Goal: Understand process/instructions: Learn how to perform a task or action

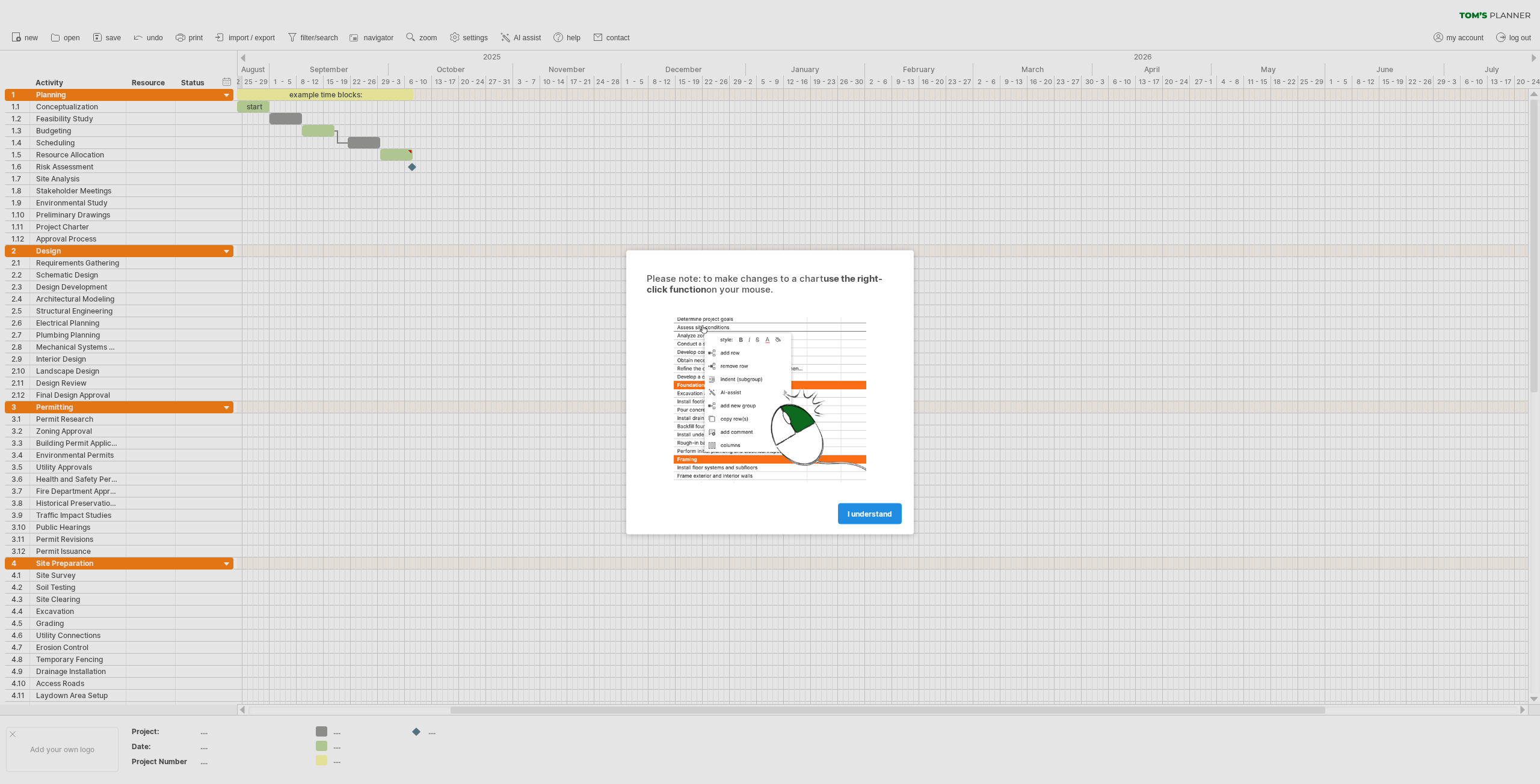
click at [885, 522] on link "I understand" at bounding box center [869, 514] width 64 height 21
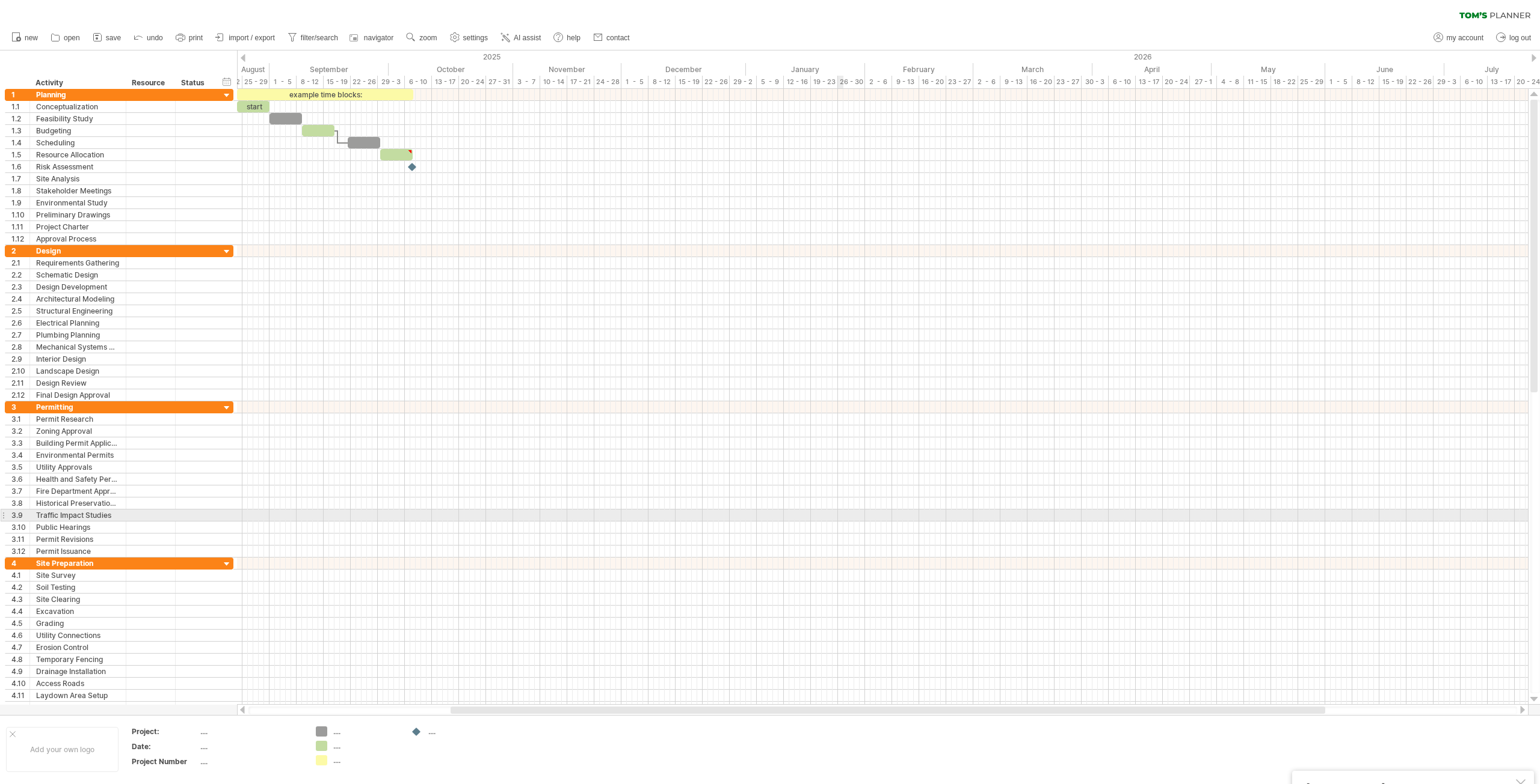
click at [518, 376] on div at bounding box center [882, 371] width 1290 height 12
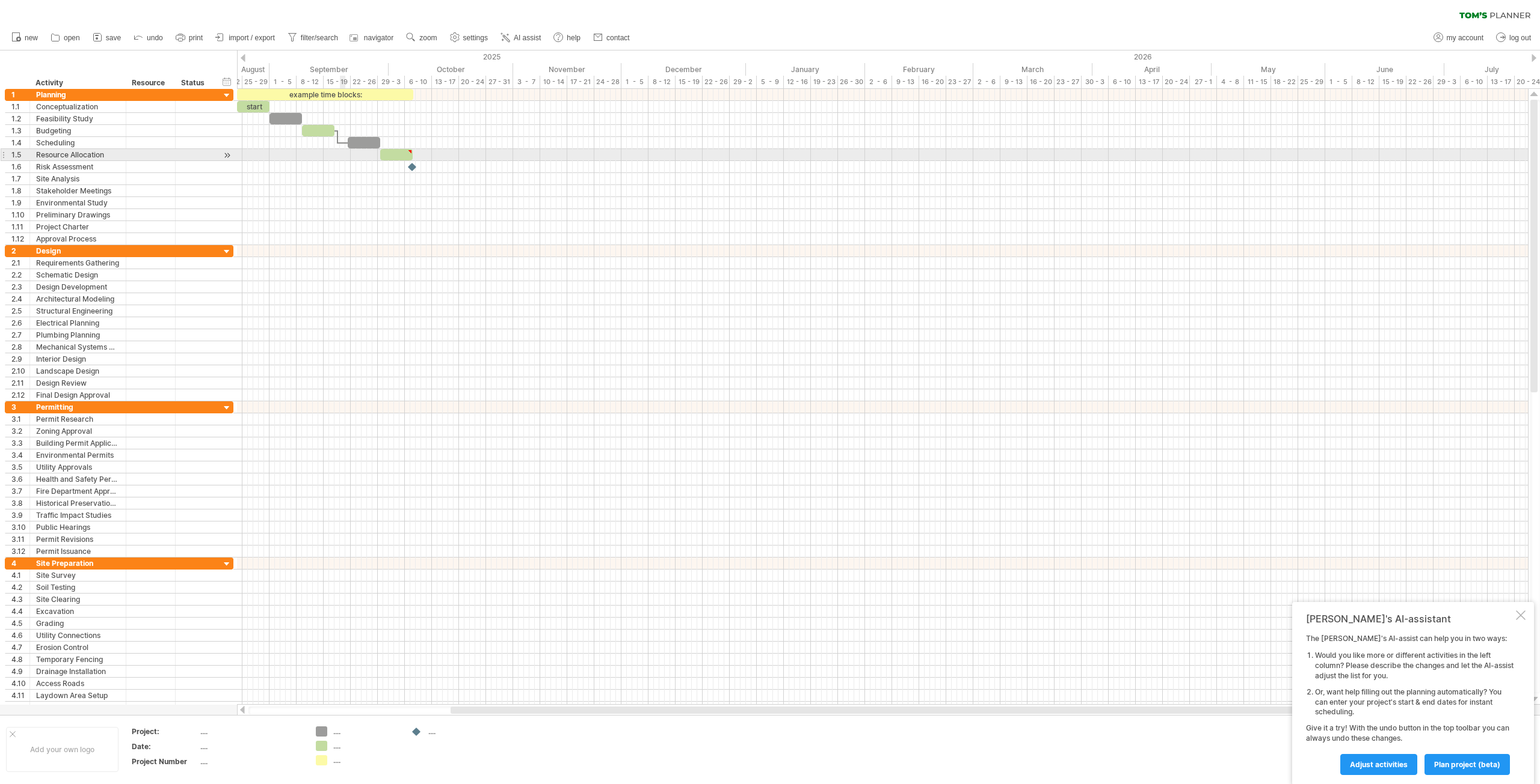
drag, startPoint x: 340, startPoint y: 154, endPoint x: 277, endPoint y: 125, distance: 69.4
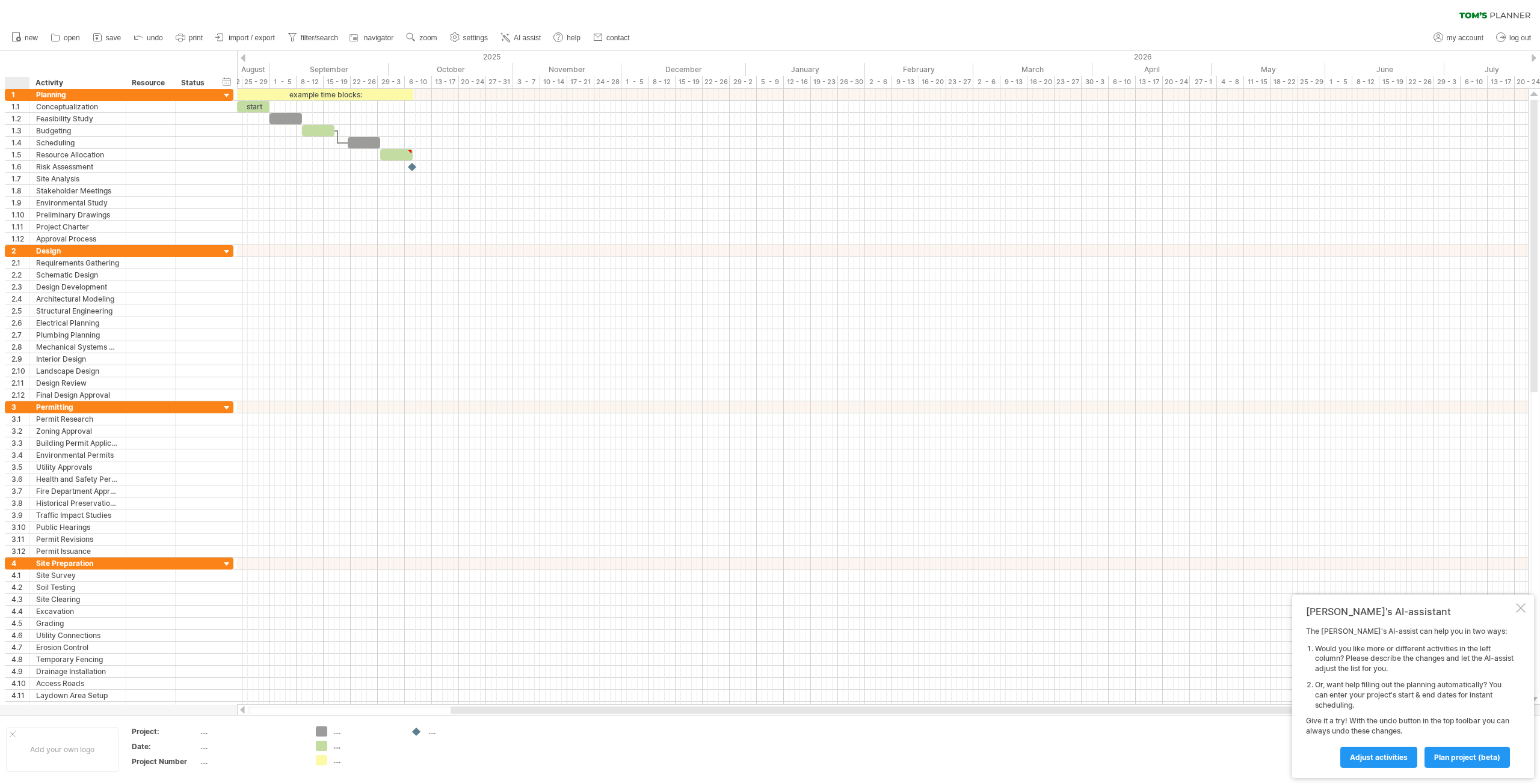
click at [28, 53] on div "hide start/end/duration show start/end/duration ******** Activity ******** Reso…" at bounding box center [118, 70] width 237 height 39
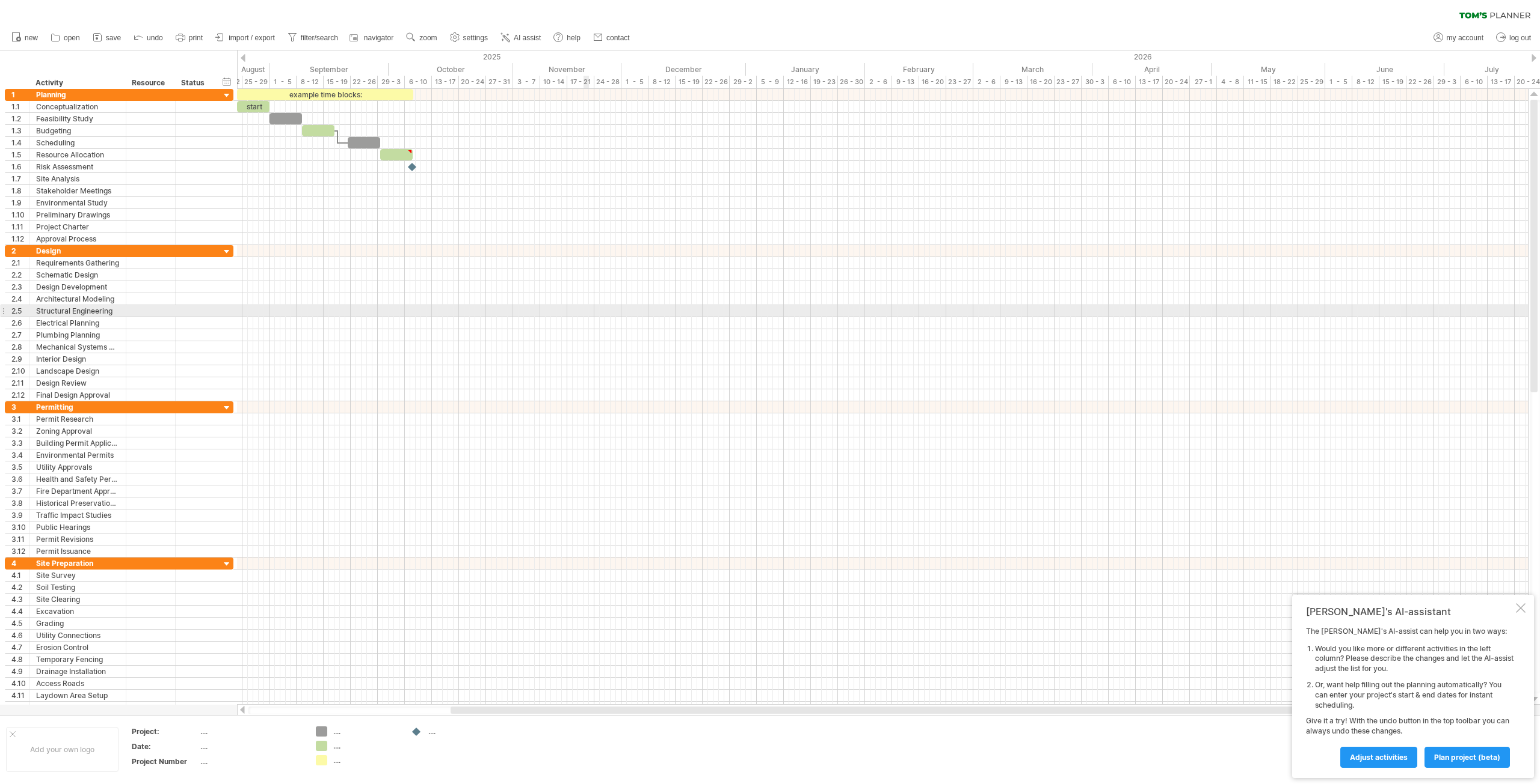
drag, startPoint x: 48, startPoint y: 60, endPoint x: 639, endPoint y: 385, distance: 674.5
click at [630, 376] on div "Trying to reach [DOMAIN_NAME] Connected again... 0% clear filter new 1" at bounding box center [770, 392] width 1540 height 784
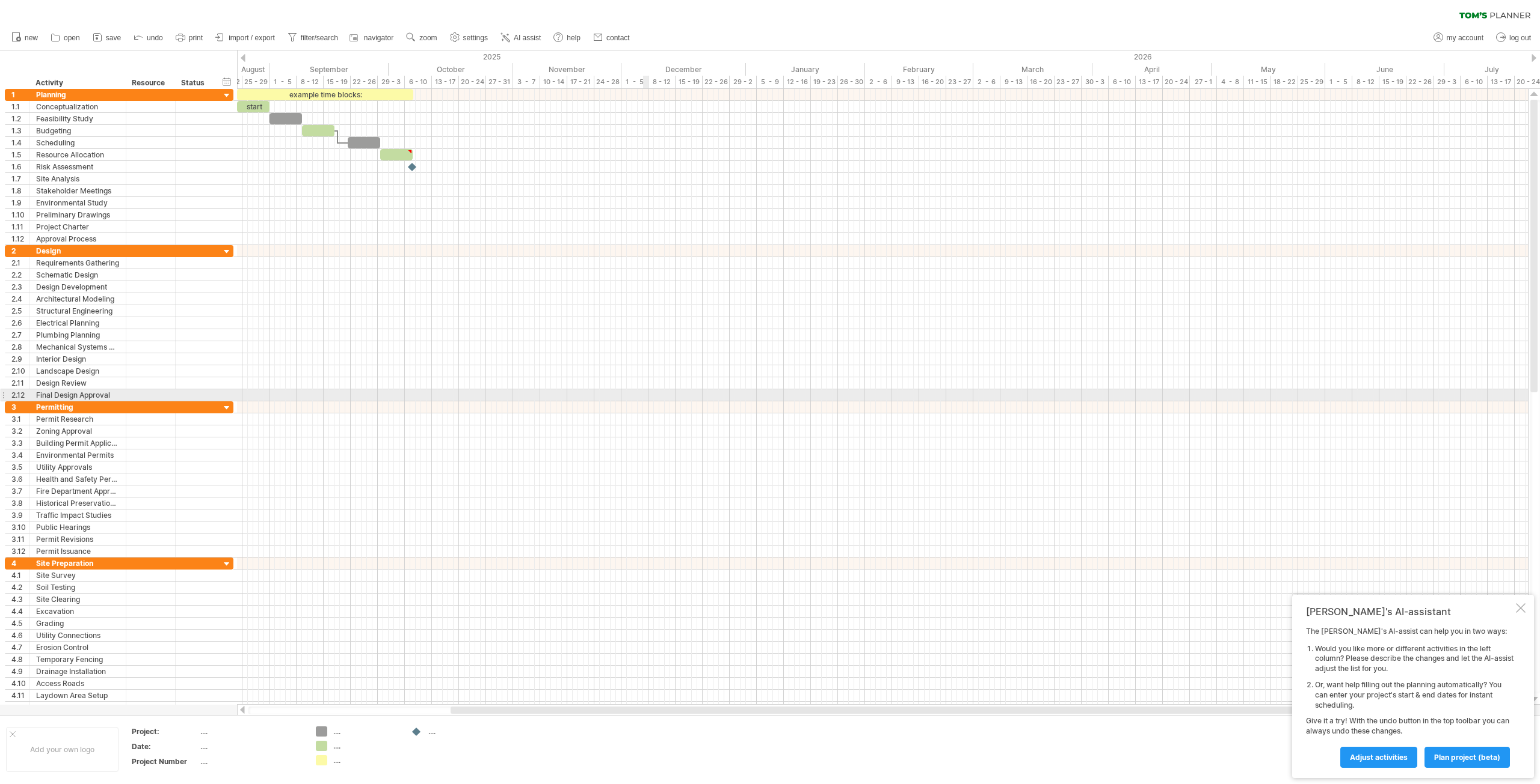
drag, startPoint x: 709, startPoint y: 453, endPoint x: 714, endPoint y: 459, distance: 7.8
click at [711, 456] on div at bounding box center [882, 480] width 1290 height 156
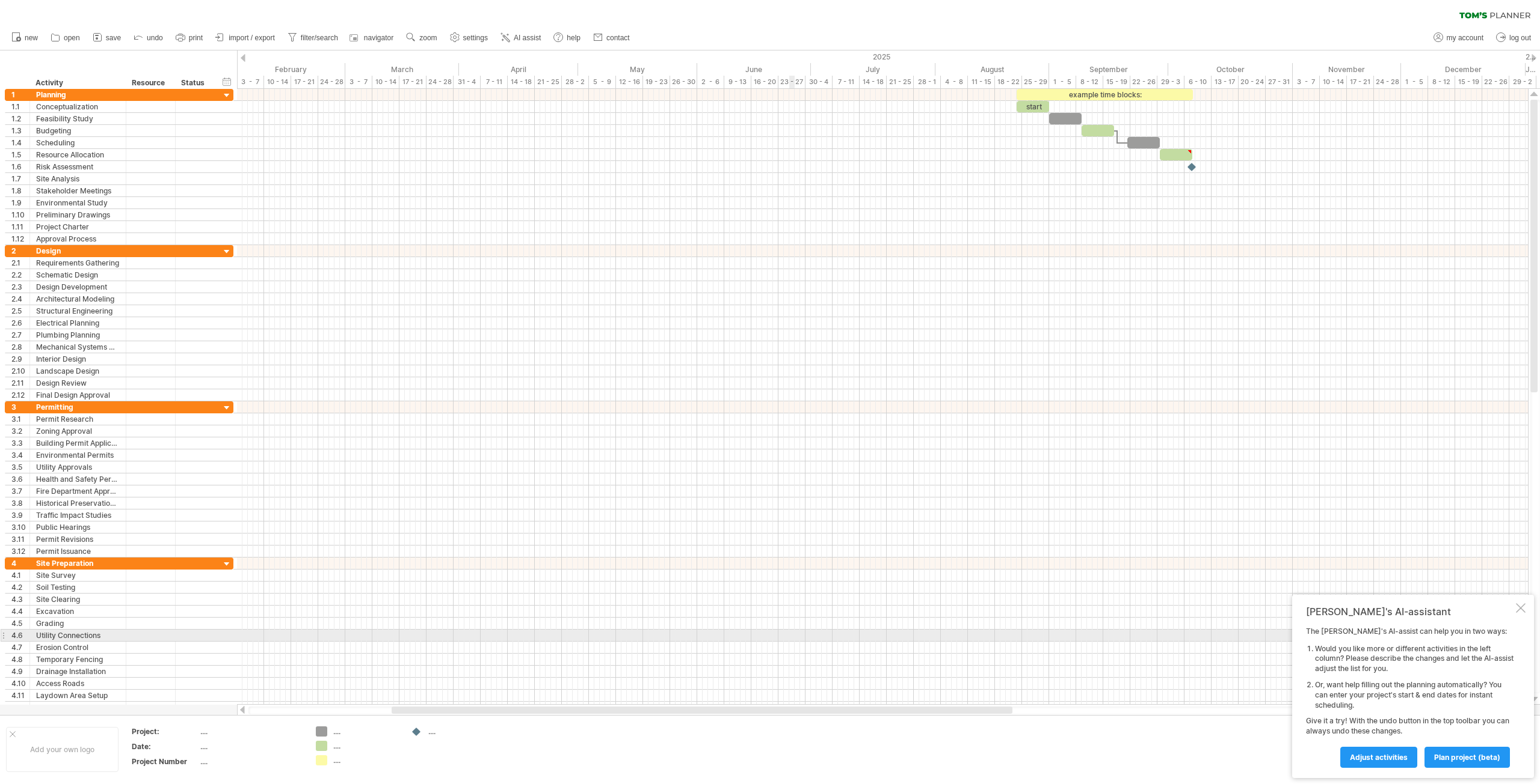
click at [792, 631] on div at bounding box center [882, 636] width 1290 height 12
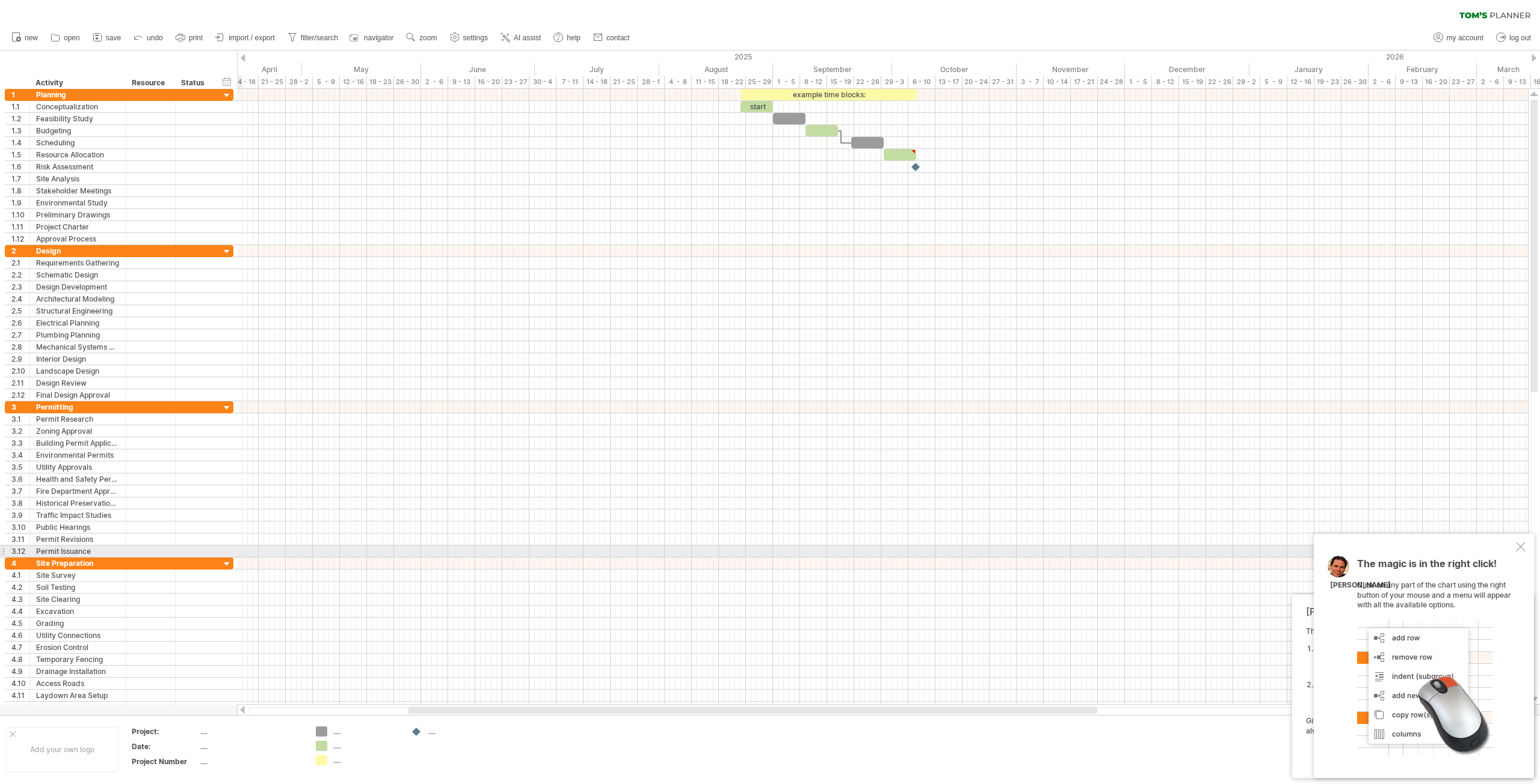
drag, startPoint x: 1530, startPoint y: 553, endPoint x: 1523, endPoint y: 552, distance: 7.1
click at [1524, 553] on div "The magic is in the right click! Click on any part of the chart using the right…" at bounding box center [1423, 656] width 220 height 245
click at [1523, 551] on div at bounding box center [1521, 547] width 10 height 10
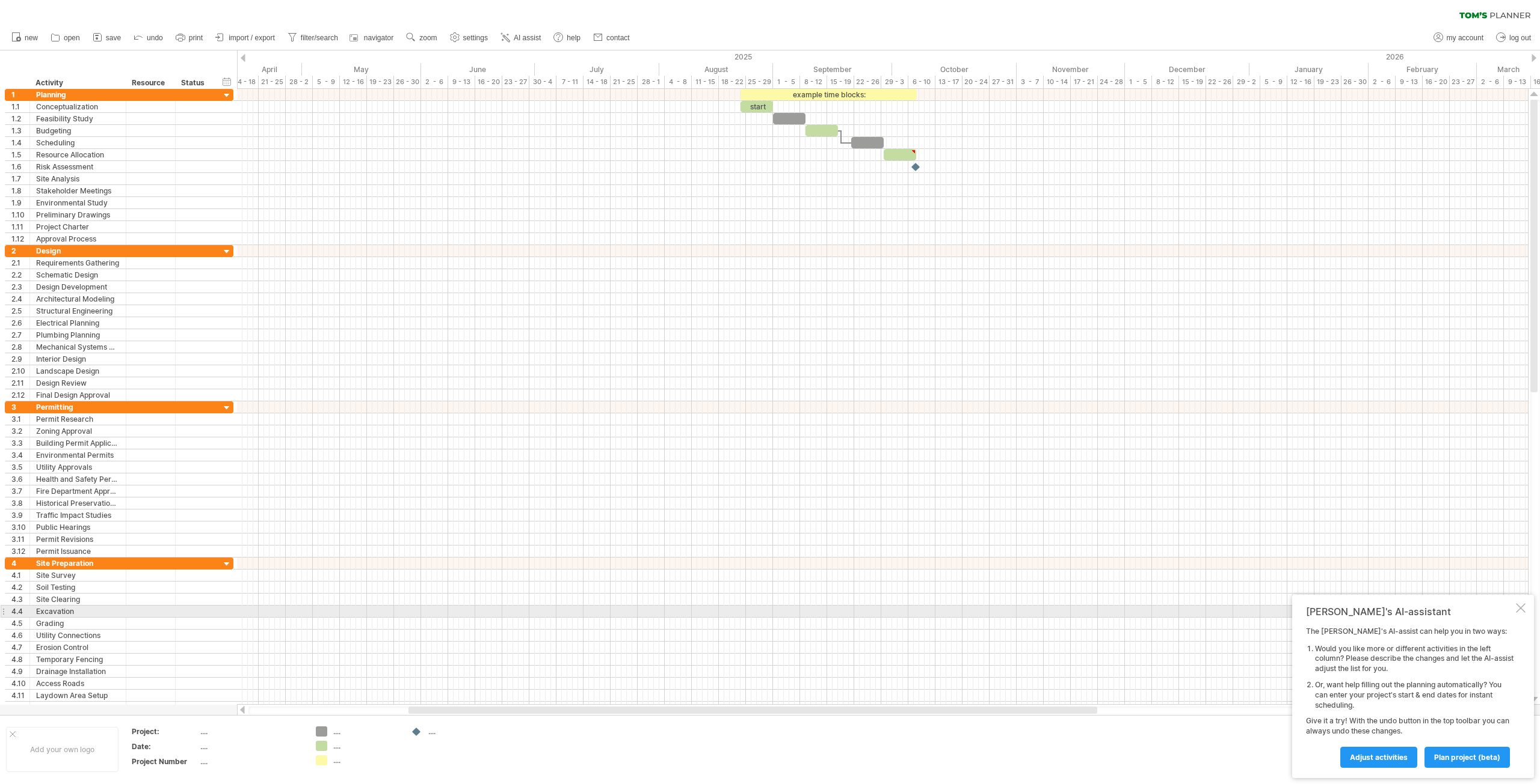
click at [1526, 609] on div "[PERSON_NAME]'s AI-assistant The [PERSON_NAME]'s AI-assist can help you in two …" at bounding box center [1413, 687] width 242 height 184
click at [1523, 609] on div at bounding box center [1521, 609] width 10 height 10
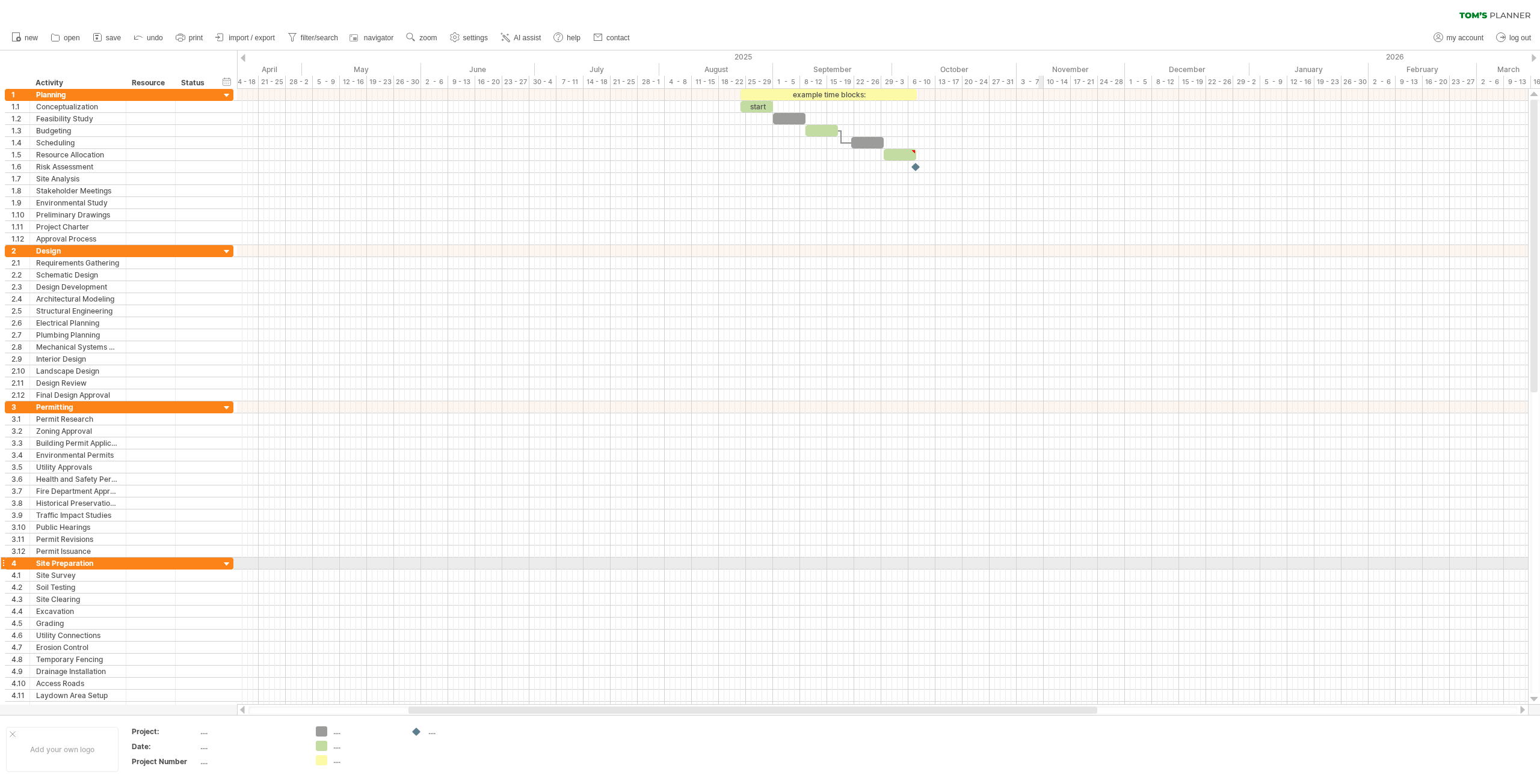
drag, startPoint x: 1043, startPoint y: 561, endPoint x: 1060, endPoint y: 580, distance: 25.5
click at [1043, 562] on div at bounding box center [882, 563] width 1290 height 12
click at [1407, 673] on div at bounding box center [882, 671] width 1290 height 12
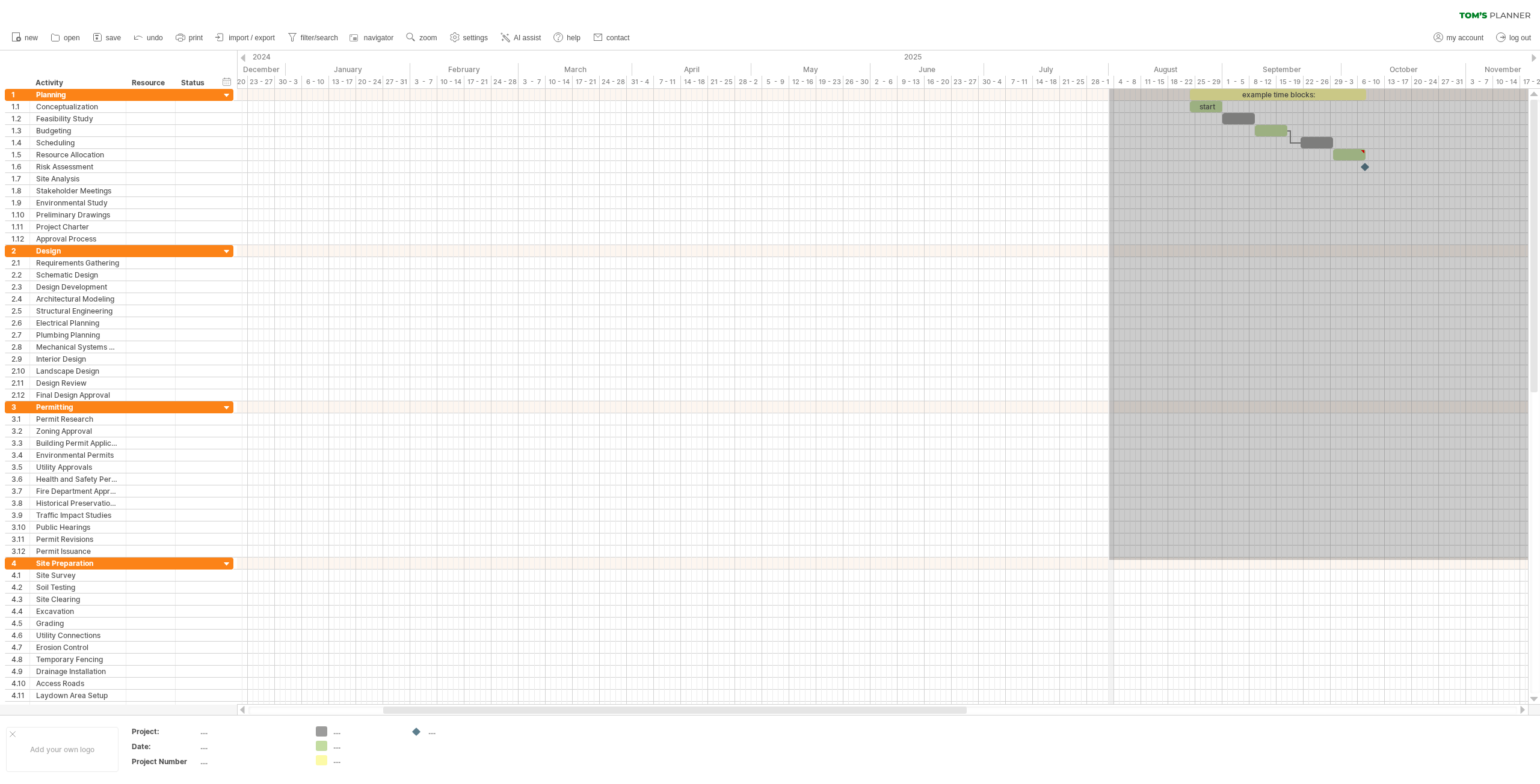
drag, startPoint x: 1269, startPoint y: 560, endPoint x: 1111, endPoint y: 56, distance: 528.2
click at [1111, 55] on div "Trying to reach [DOMAIN_NAME] Connected again... 0% clear filter new 1" at bounding box center [770, 392] width 1540 height 784
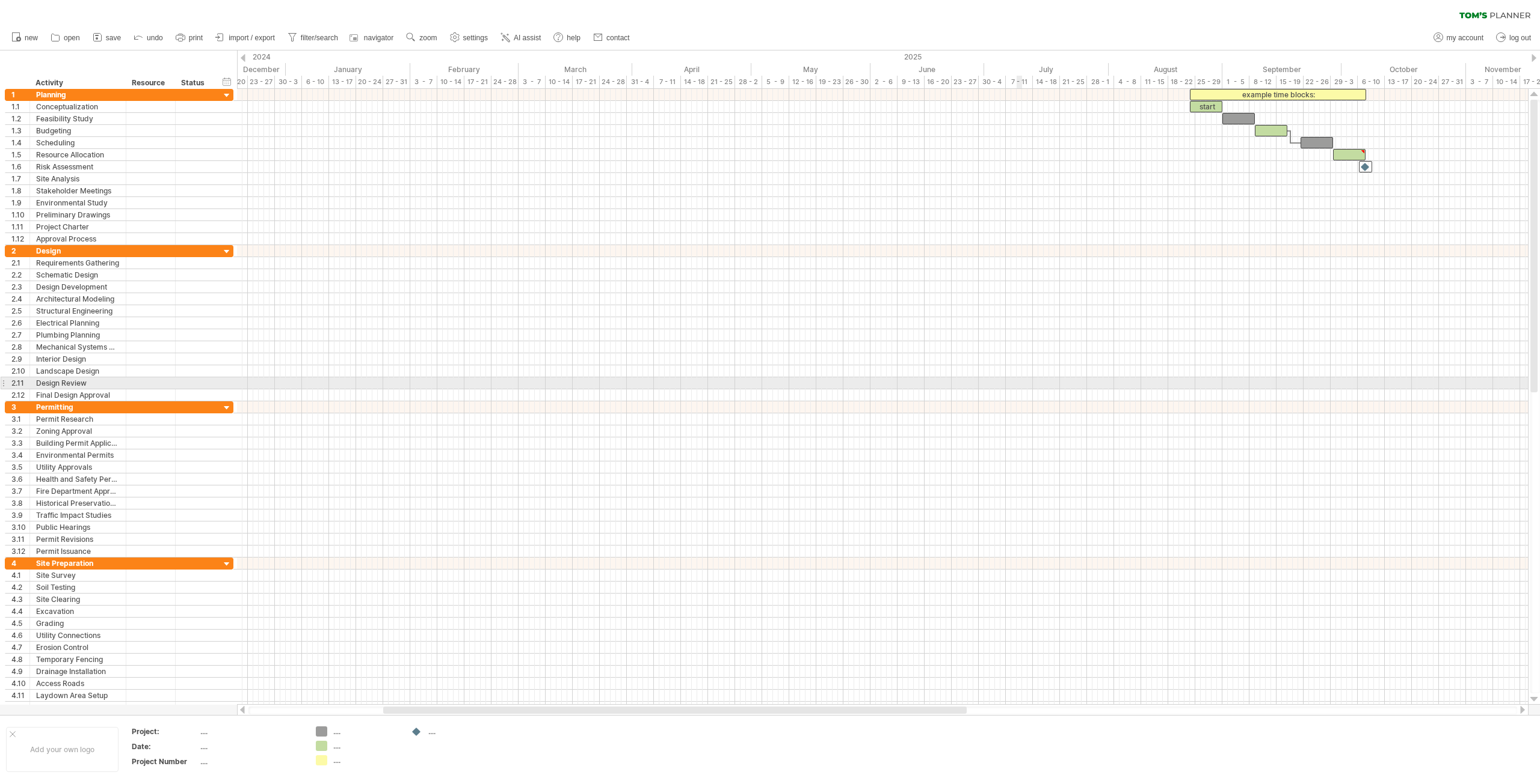
click at [1020, 383] on div at bounding box center [882, 383] width 1290 height 12
